Goal: Browse casually

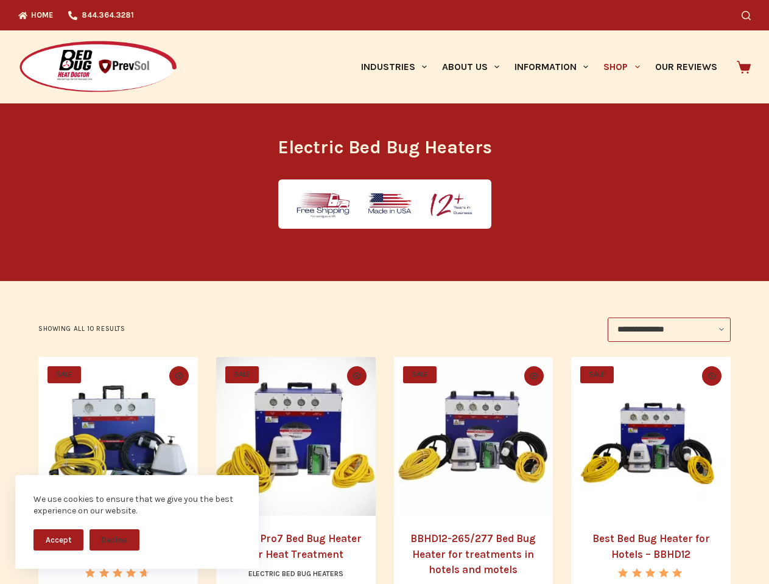
click at [58, 540] on button "Accept" at bounding box center [58, 540] width 50 height 21
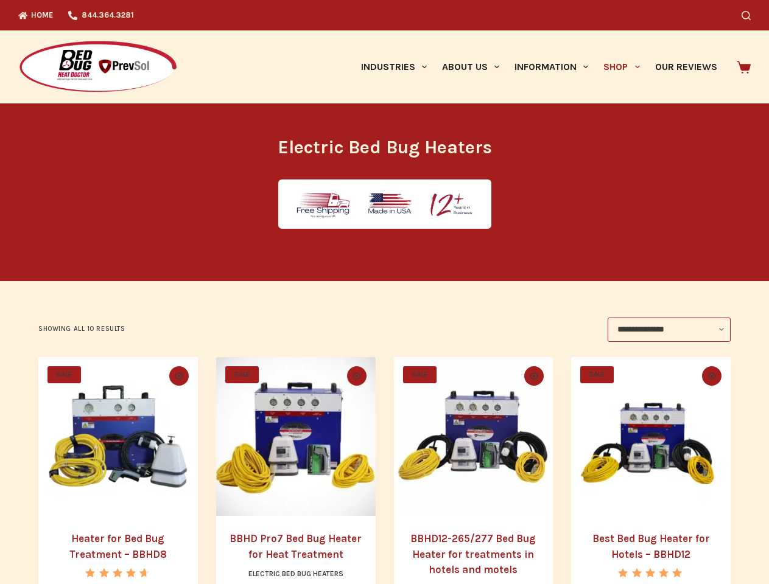
click at [114, 540] on button "Decline" at bounding box center [114, 549] width 50 height 21
click at [750, 15] on icon "Search" at bounding box center [745, 15] width 9 height 9
click at [398, 67] on link "Industries" at bounding box center [393, 66] width 81 height 73
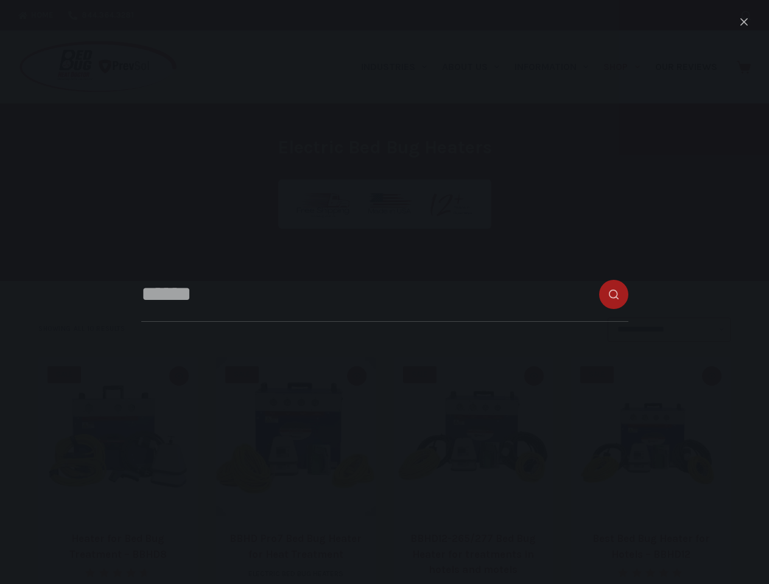
click at [475, 67] on link "About Us" at bounding box center [470, 66] width 72 height 73
click at [556, 67] on link "Information" at bounding box center [551, 66] width 89 height 73
click at [626, 67] on link "Shop" at bounding box center [621, 66] width 51 height 73
click at [177, 376] on icon "Quick view toggle" at bounding box center [179, 375] width 9 height 7
click at [357, 376] on icon "Quick view toggle" at bounding box center [356, 375] width 9 height 7
